Goal: Check status: Check status

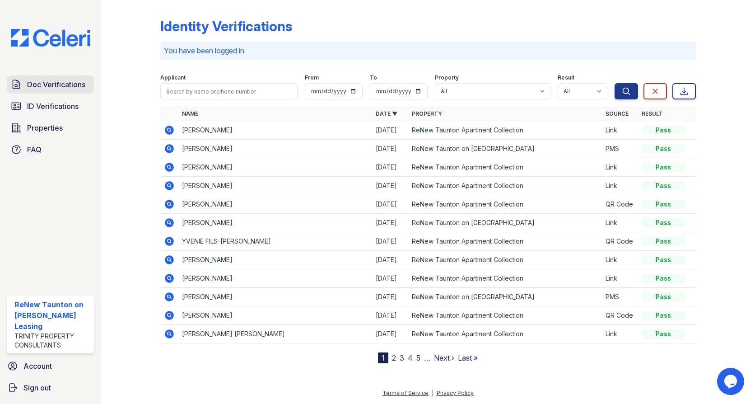
click at [73, 81] on span "Doc Verifications" at bounding box center [56, 84] width 58 height 11
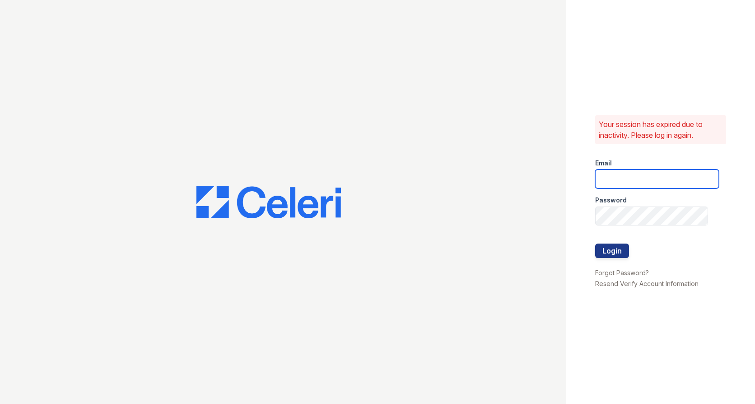
type input "[EMAIL_ADDRESS][DOMAIN_NAME]"
click at [613, 250] on button "Login" at bounding box center [612, 250] width 34 height 14
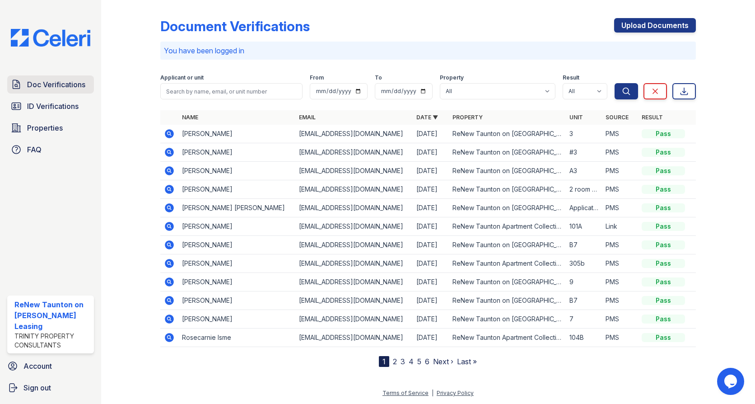
click at [73, 87] on span "Doc Verifications" at bounding box center [56, 84] width 58 height 11
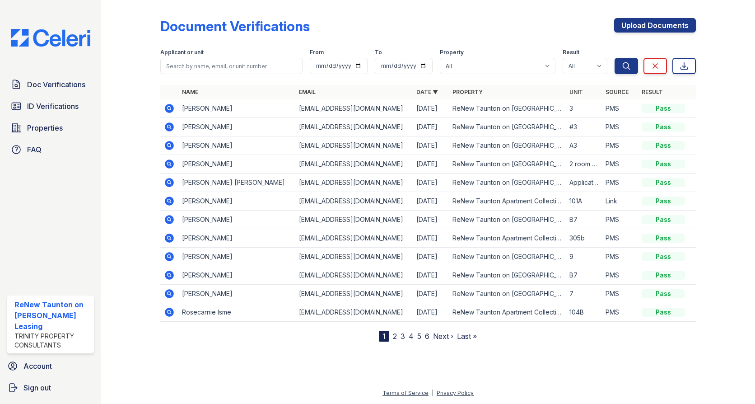
click at [166, 109] on icon at bounding box center [169, 108] width 9 height 9
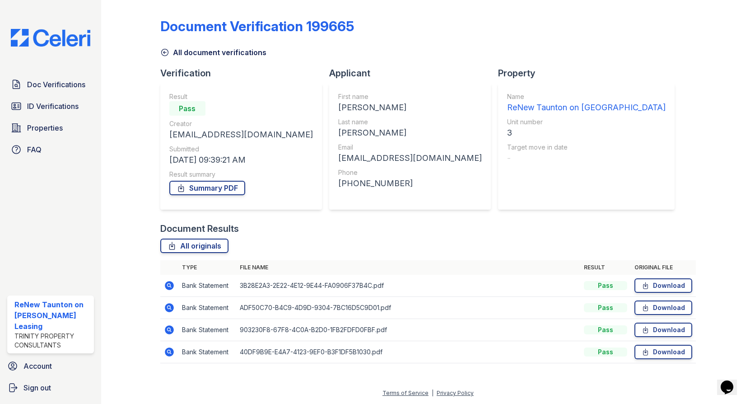
click at [48, 117] on div "Doc Verifications ID Verifications Properties FAQ" at bounding box center [51, 116] width 94 height 83
click at [53, 108] on span "ID Verifications" at bounding box center [52, 106] width 51 height 11
